Goal: Transaction & Acquisition: Purchase product/service

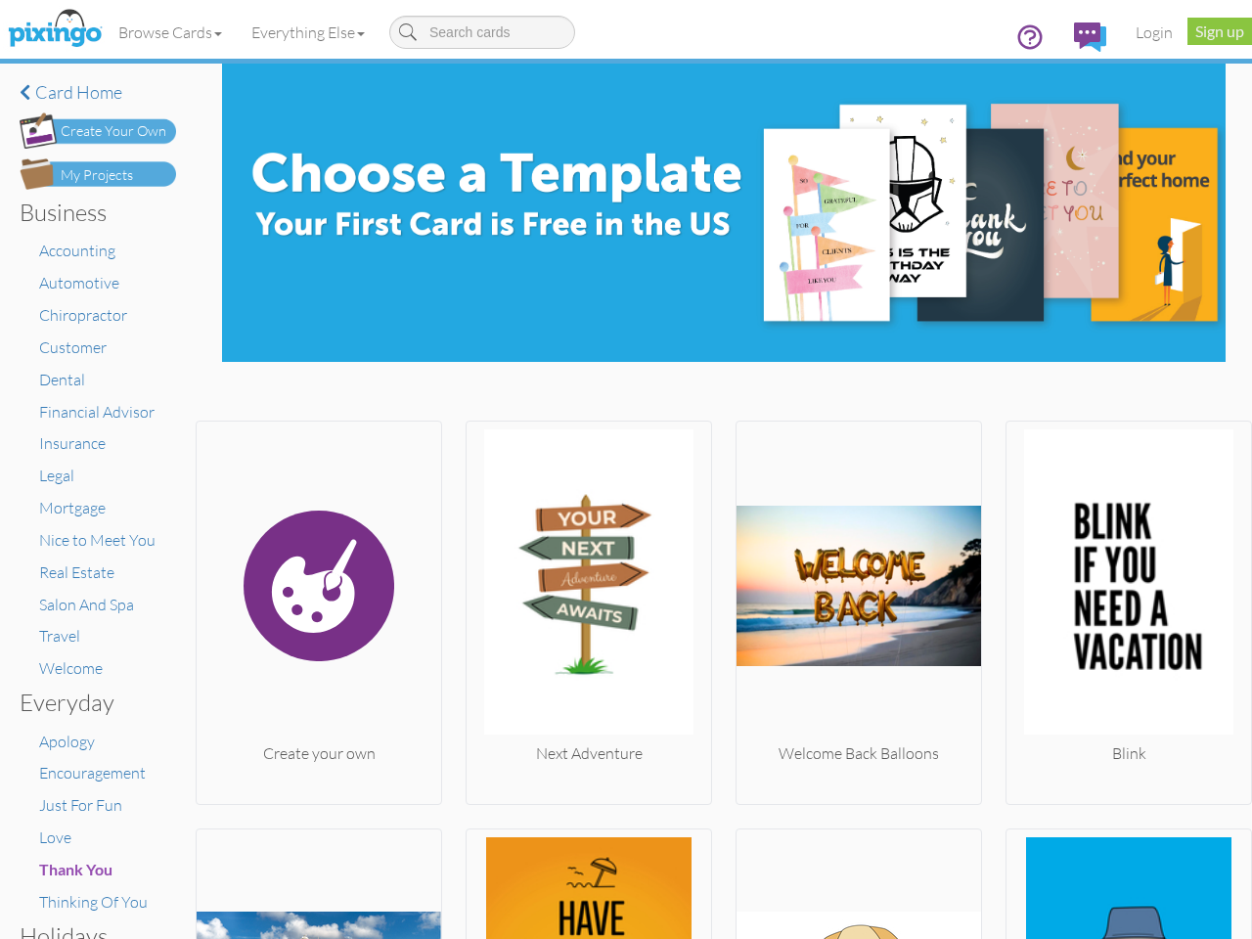
click at [626, 470] on img at bounding box center [589, 585] width 245 height 313
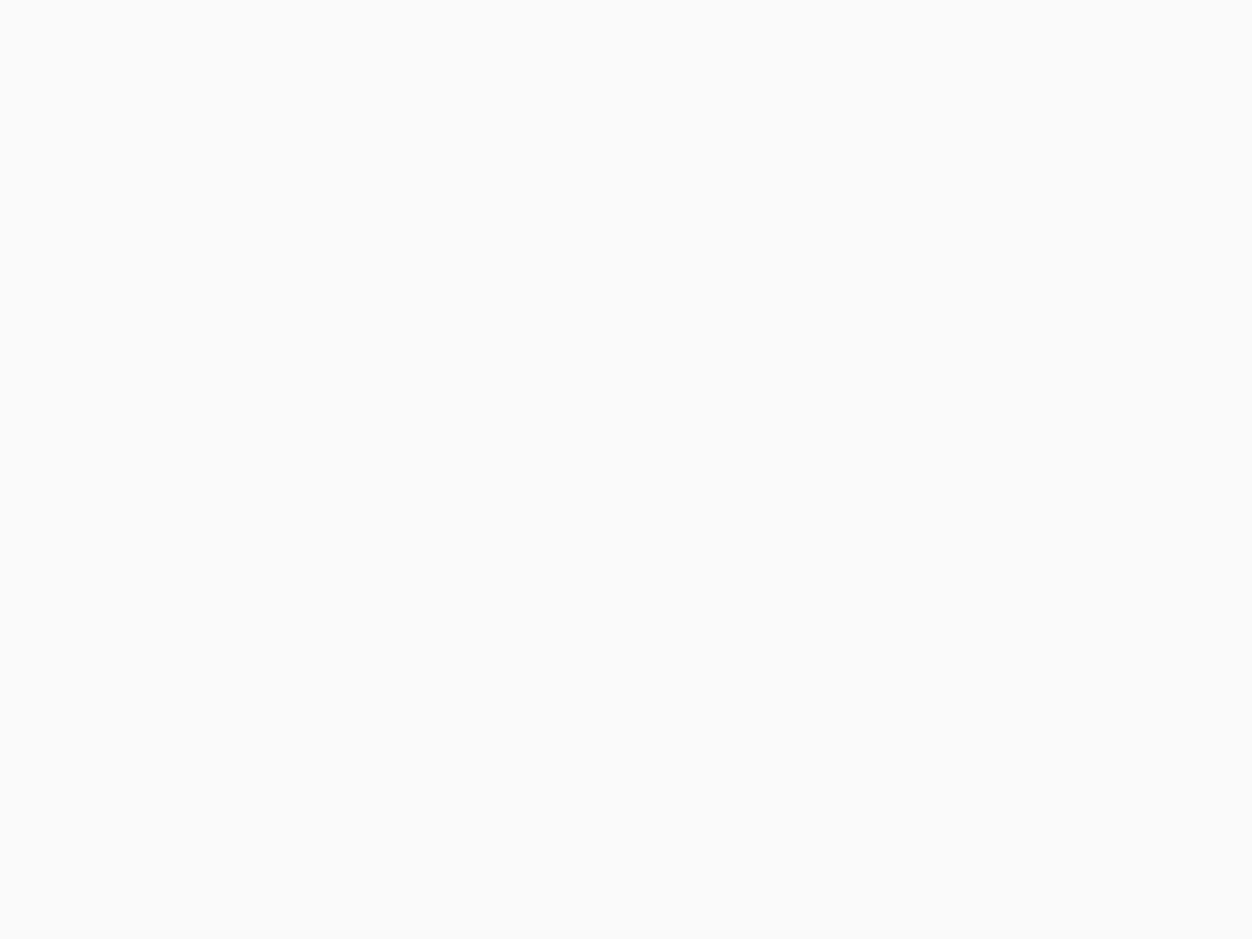
click at [171, 32] on body at bounding box center [626, 469] width 1252 height 939
click at [312, 32] on body at bounding box center [626, 469] width 1252 height 939
click at [317, 607] on body at bounding box center [626, 469] width 1252 height 939
click at [583, 607] on body at bounding box center [626, 469] width 1252 height 939
click at [849, 607] on body at bounding box center [626, 469] width 1252 height 939
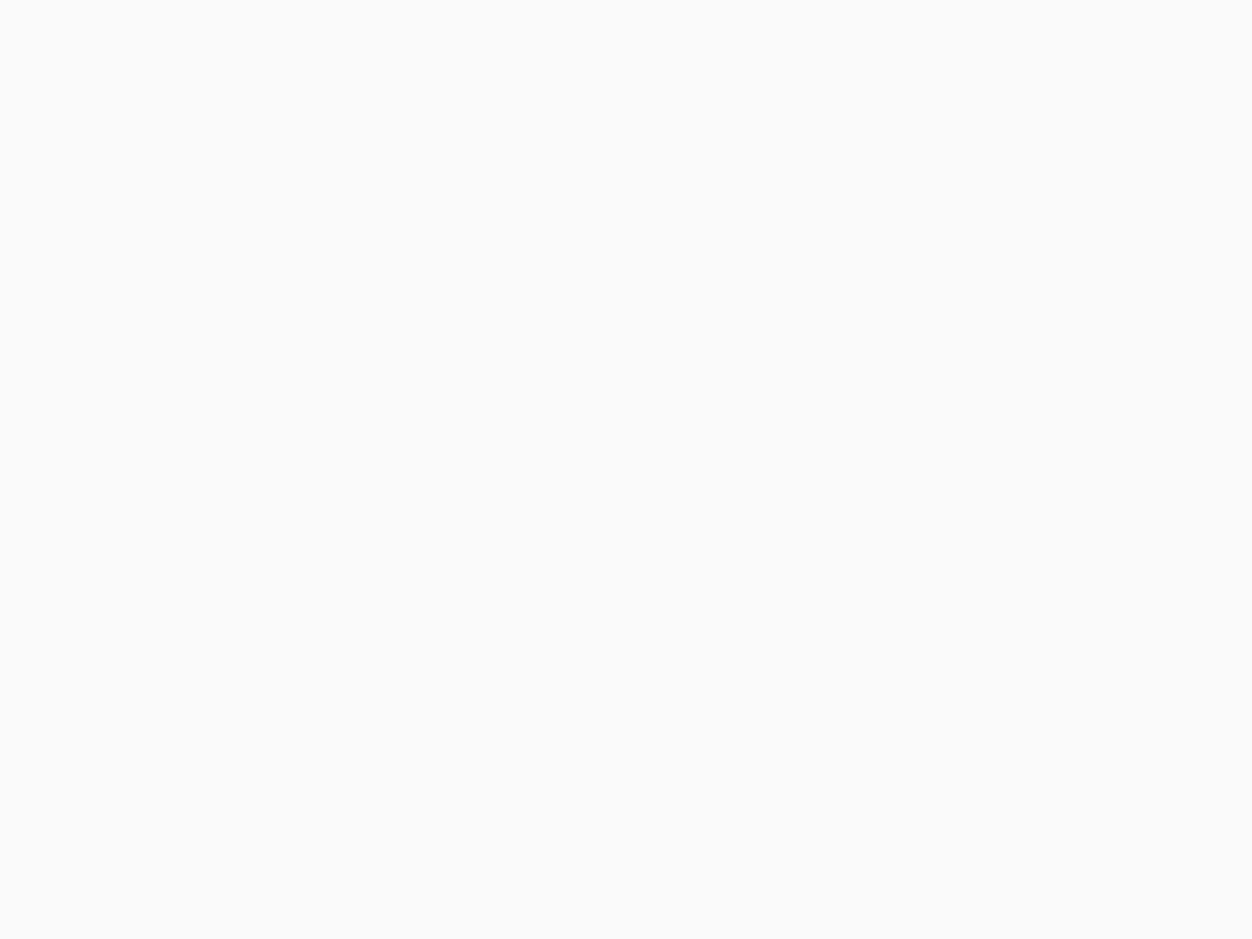
click at [1114, 607] on body at bounding box center [626, 469] width 1252 height 939
click at [317, 881] on body at bounding box center [626, 469] width 1252 height 939
click at [583, 881] on body at bounding box center [626, 469] width 1252 height 939
click at [849, 881] on body at bounding box center [626, 469] width 1252 height 939
